Goal: Check status: Check status

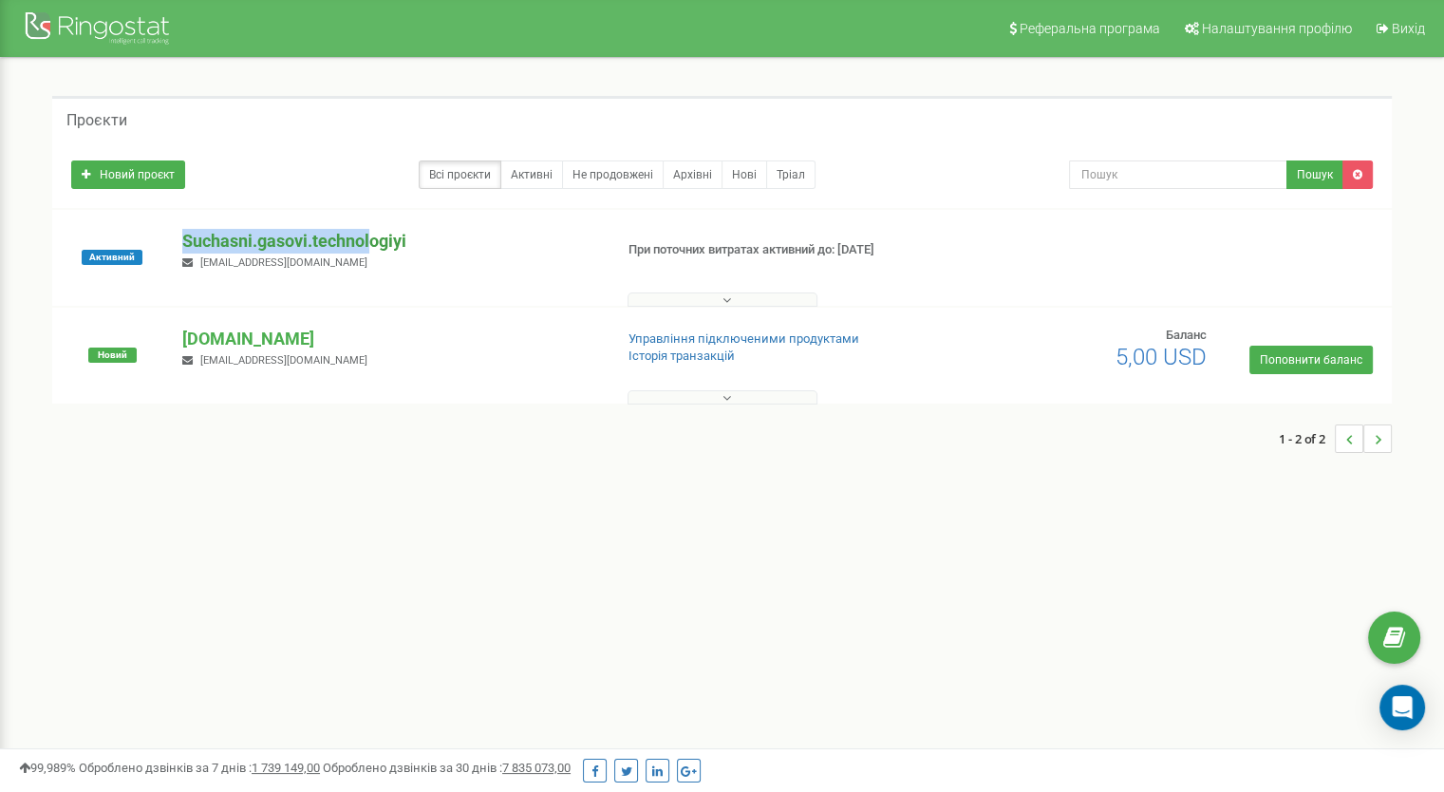
drag, startPoint x: 361, startPoint y: 234, endPoint x: 374, endPoint y: 252, distance: 22.4
click at [374, 251] on div "Активний Suchasni.gasovi.technologiyi [EMAIL_ADDRESS][DOMAIN_NAME] При поточних…" at bounding box center [721, 258] width 1339 height 96
click at [388, 241] on p "Suchasni.gasovi.technologiyi" at bounding box center [389, 241] width 415 height 25
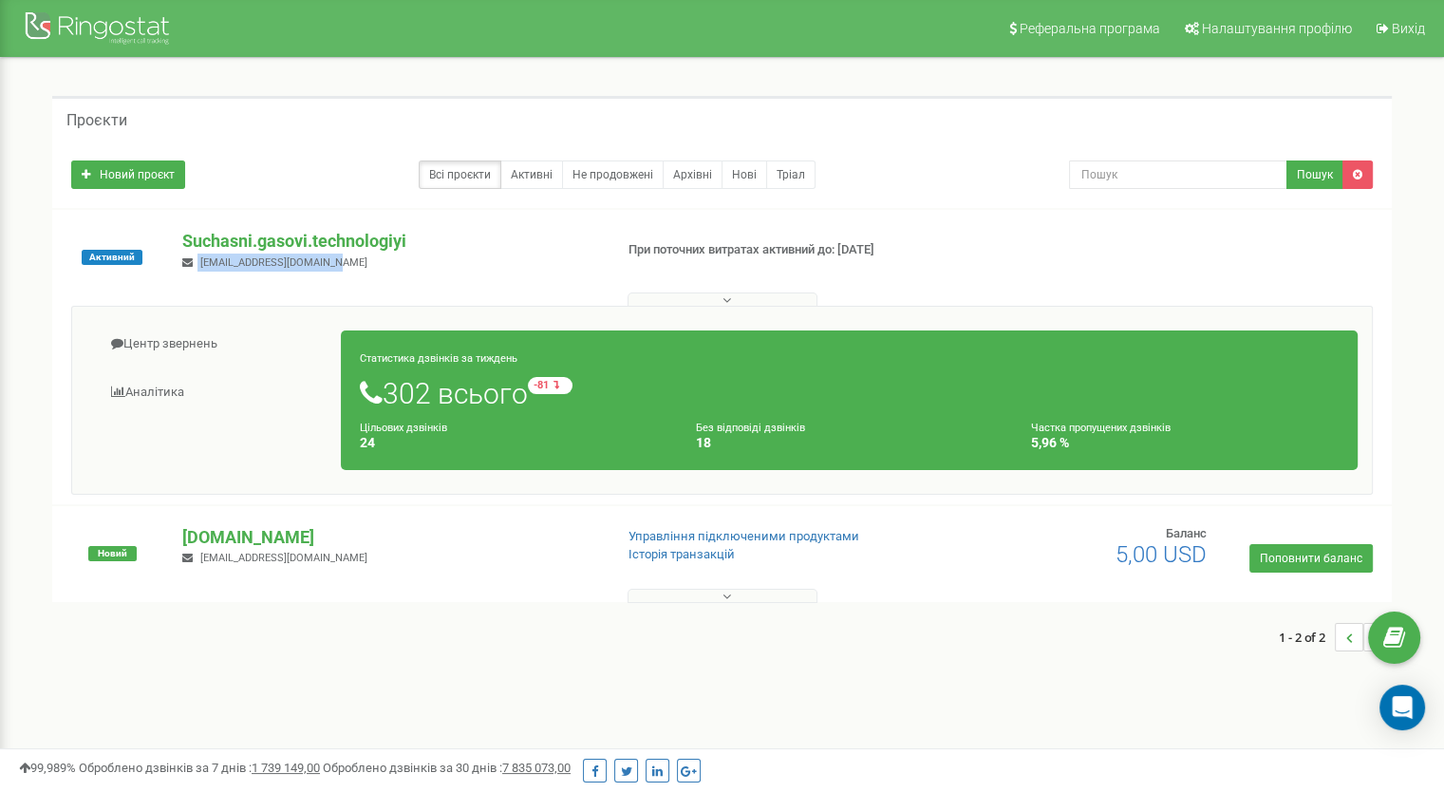
drag, startPoint x: 417, startPoint y: 239, endPoint x: 530, endPoint y: 267, distance: 116.3
click at [530, 267] on div "Suchasni.gasovi.technologiyi [EMAIL_ADDRESS][DOMAIN_NAME]" at bounding box center [389, 250] width 443 height 42
click at [288, 236] on p "Suchasni.gasovi.technologiyi" at bounding box center [389, 241] width 415 height 25
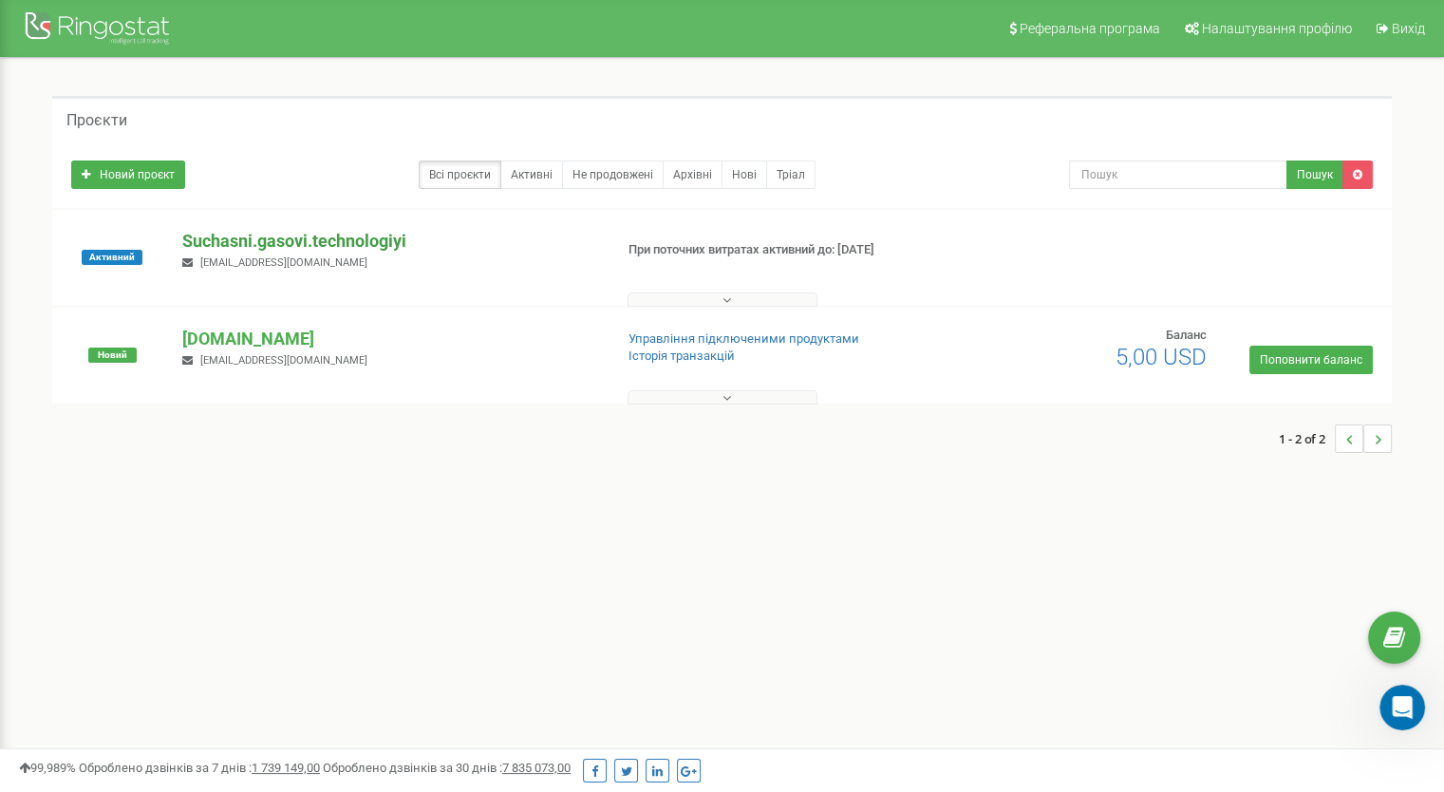
click at [309, 244] on p "Suchasni.gasovi.technologiyi" at bounding box center [389, 241] width 415 height 25
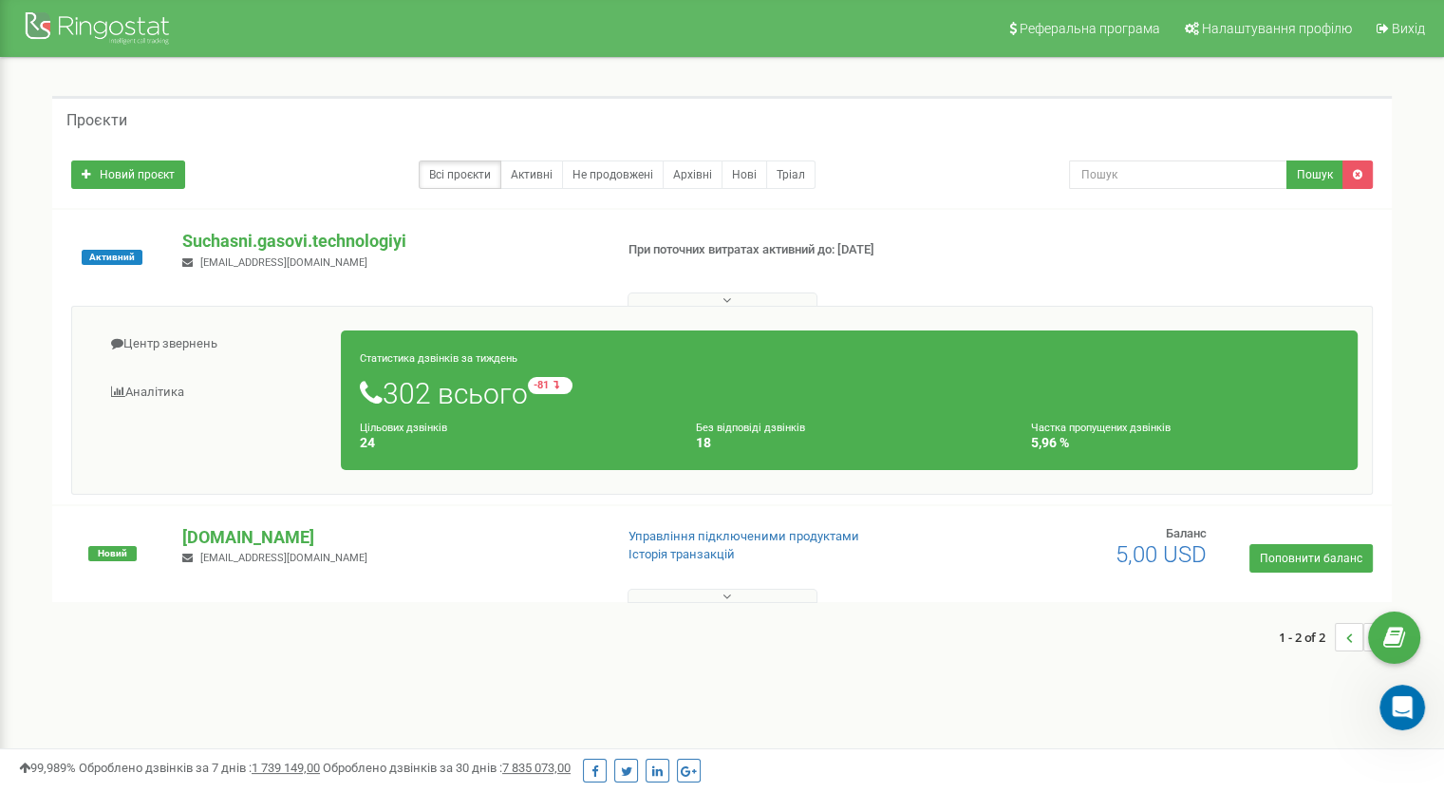
click at [709, 301] on button at bounding box center [722, 299] width 190 height 14
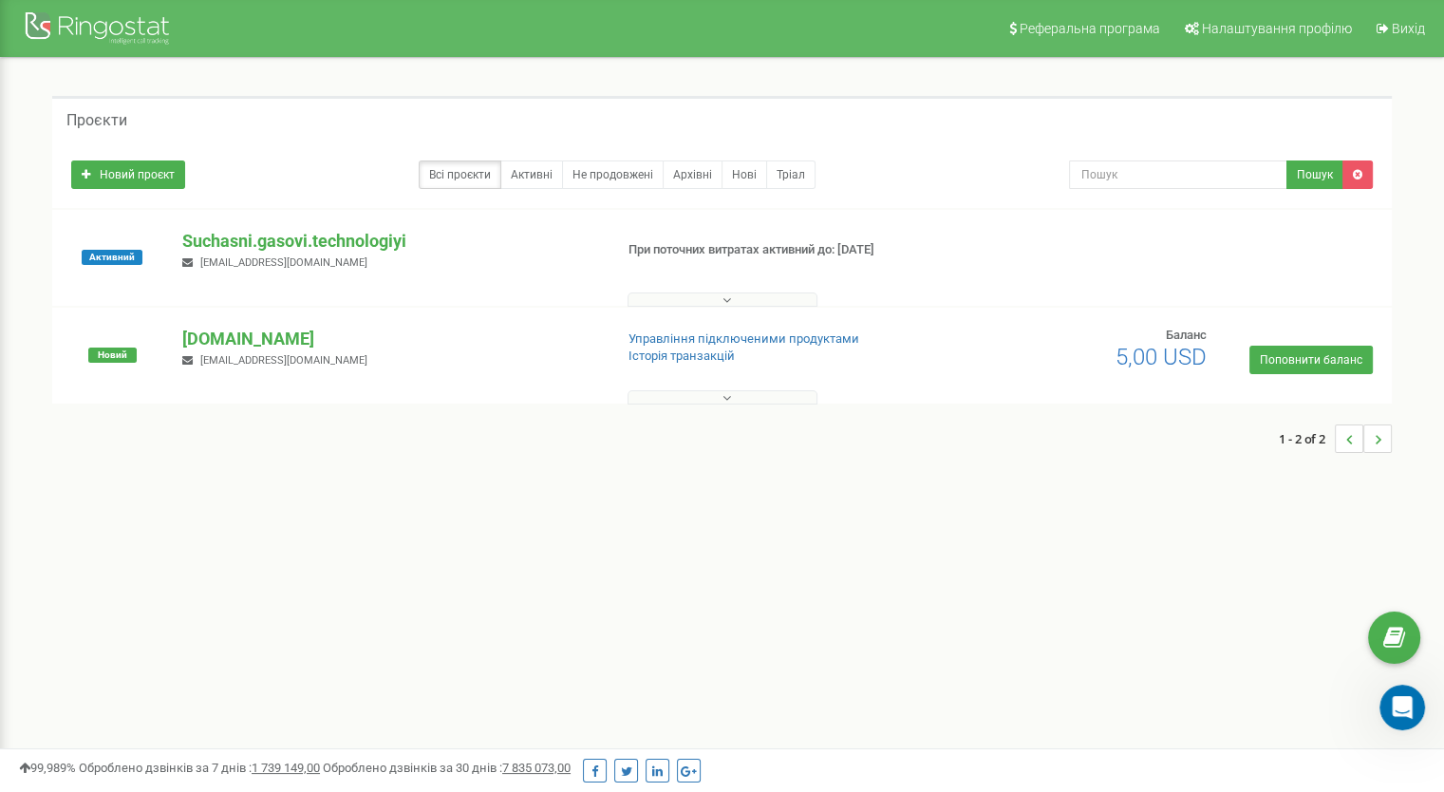
click at [709, 301] on button at bounding box center [722, 299] width 190 height 14
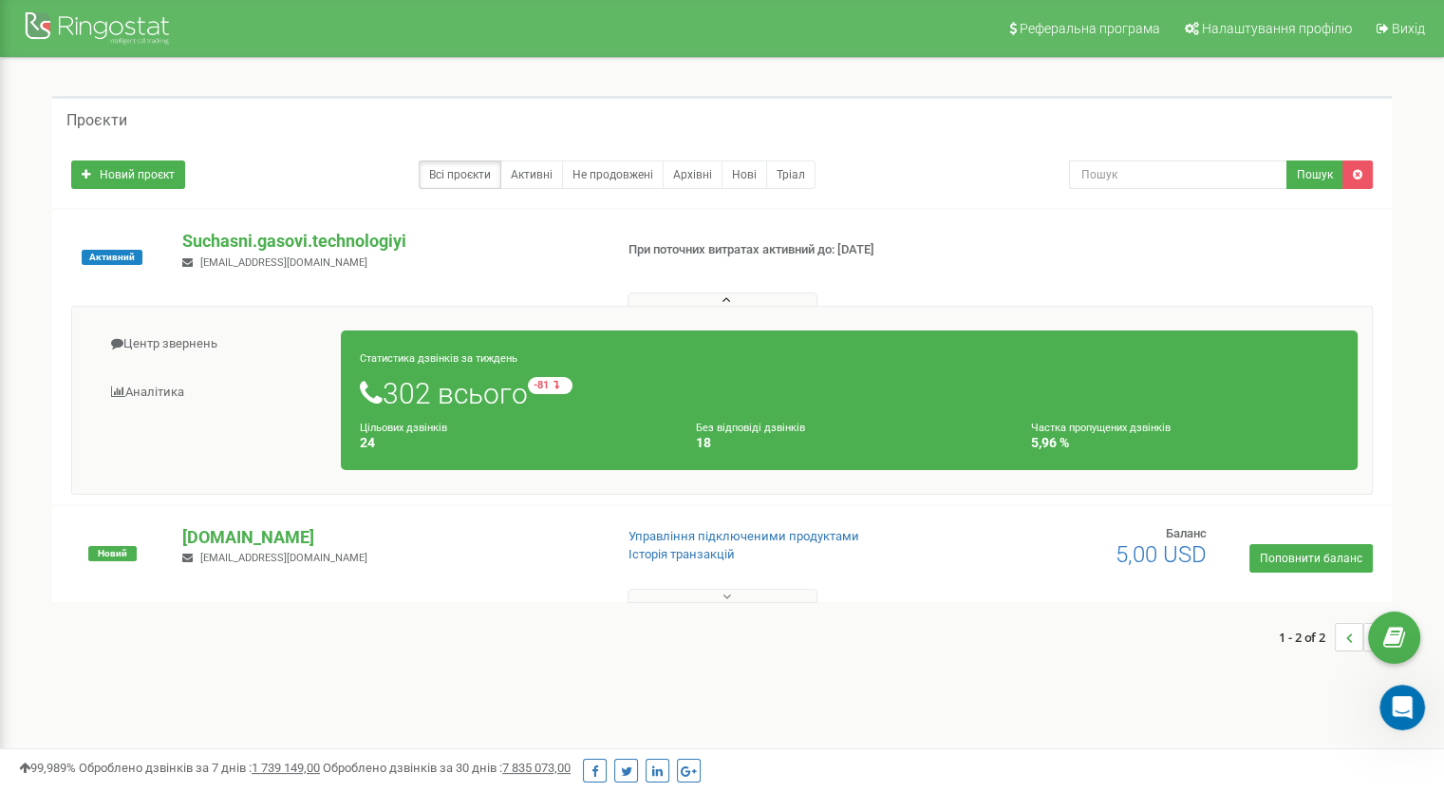
click at [672, 361] on div "Статистика дзвінків за тиждень 302 всього -81 відносно минулого тижня Цільових …" at bounding box center [849, 400] width 1017 height 140
click at [194, 330] on link "Центр звернень" at bounding box center [213, 344] width 255 height 47
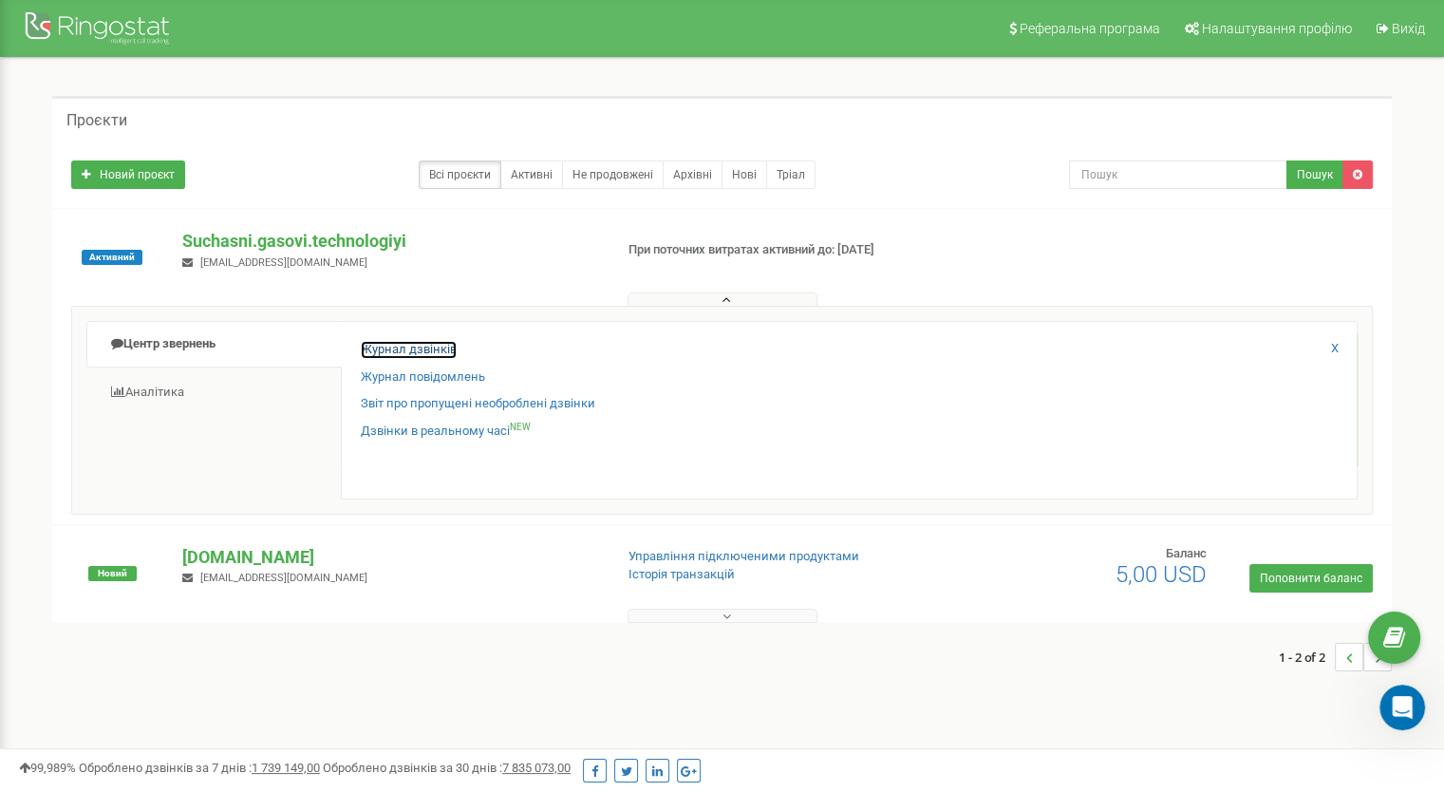
click at [398, 344] on link "Журнал дзвінків" at bounding box center [409, 350] width 96 height 18
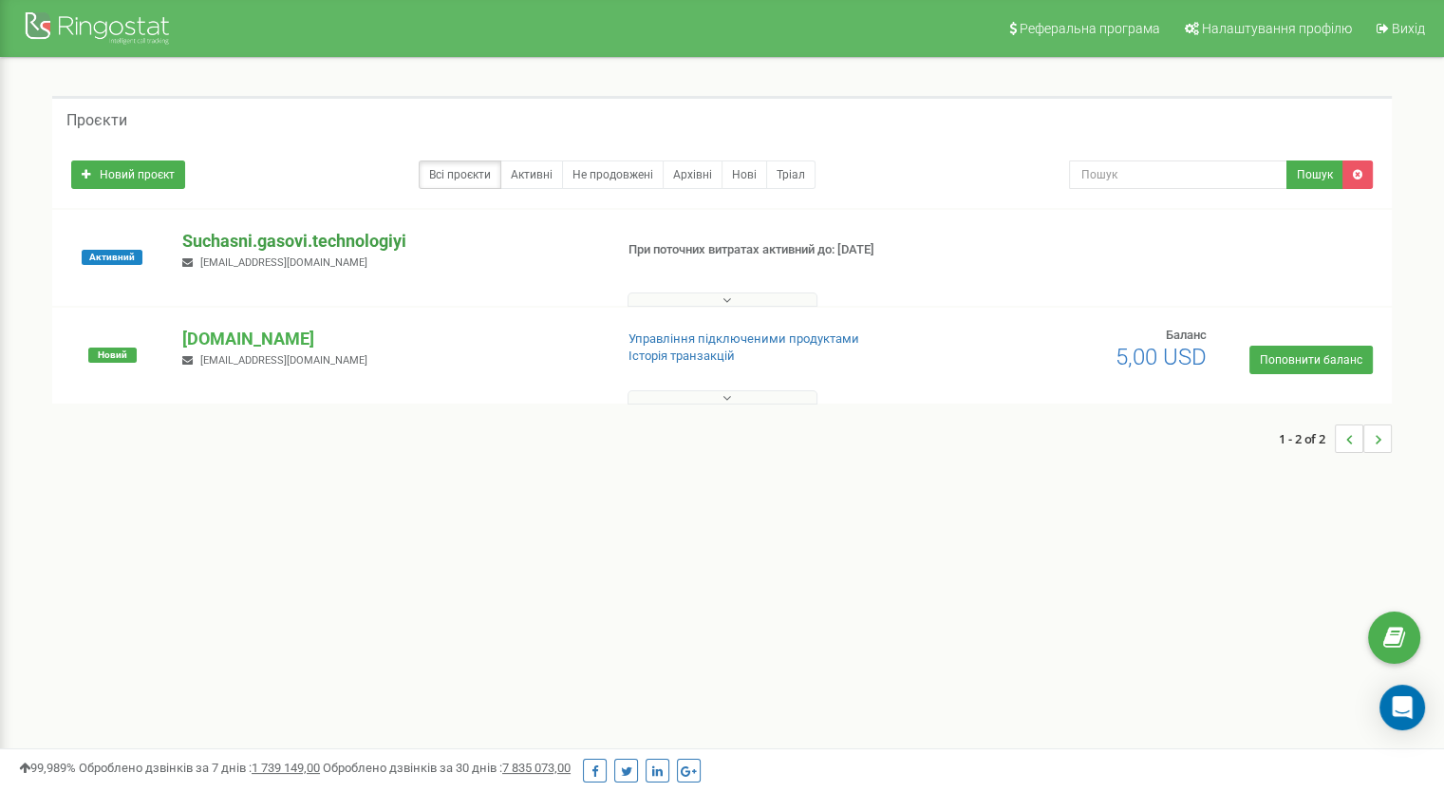
click at [258, 236] on p "Suchasni.gasovi.technologiyi" at bounding box center [389, 241] width 415 height 25
